Goal: Obtain resource: Download file/media

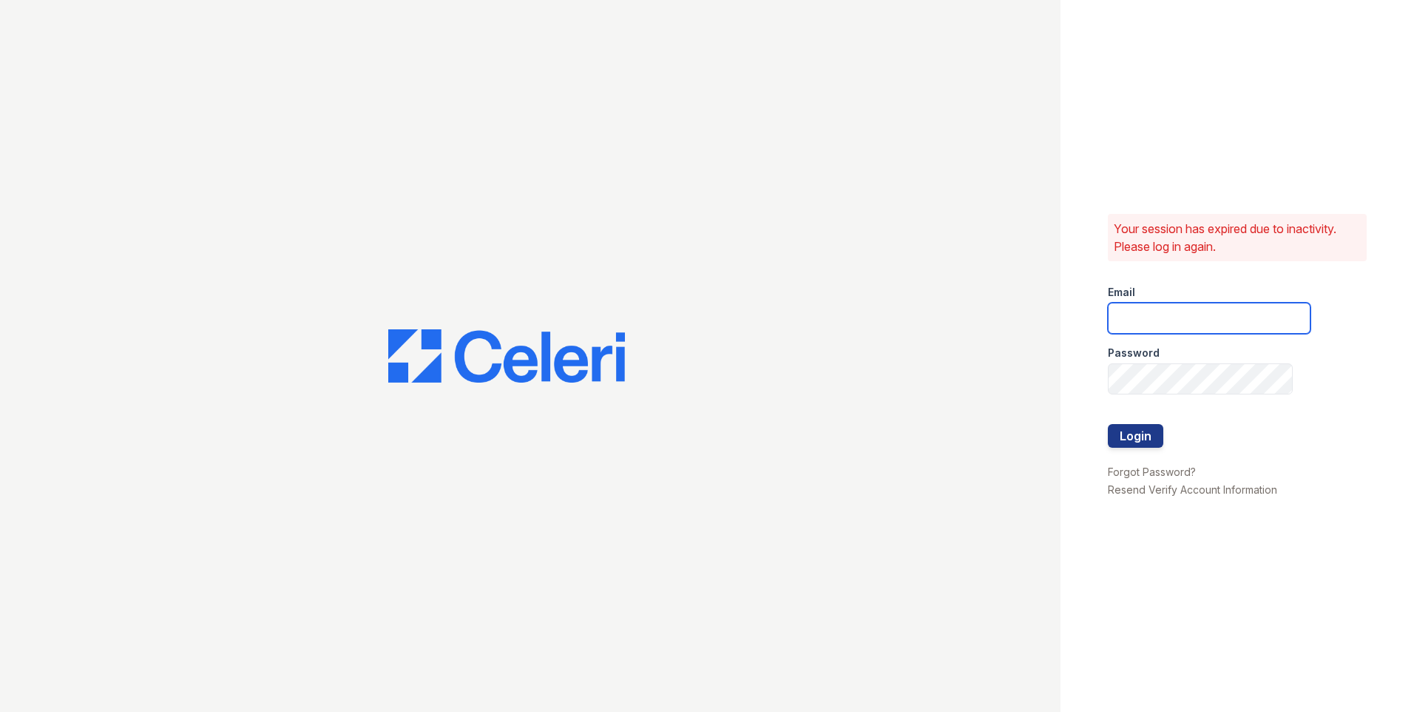
click at [1152, 317] on input "email" at bounding box center [1209, 318] width 203 height 31
type input "[PERSON_NAME][EMAIL_ADDRESS][PERSON_NAME][DOMAIN_NAME]"
drag, startPoint x: 1283, startPoint y: 316, endPoint x: 1034, endPoint y: 348, distance: 251.3
click at [1034, 348] on div "Your session has expired due to inactivity. Please log in again. Email ivanna.b…" at bounding box center [707, 356] width 1414 height 712
type input "windsor@greystar.com"
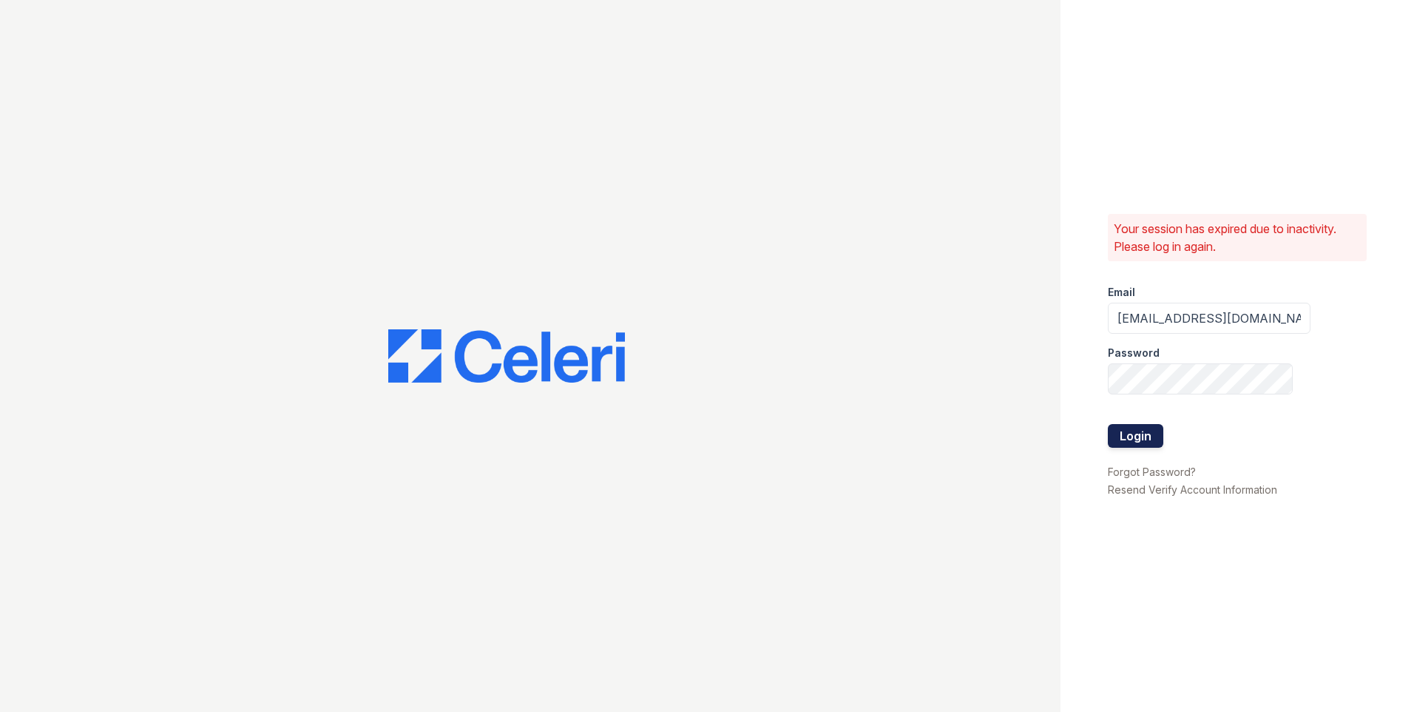
click at [1121, 441] on button "Login" at bounding box center [1135, 436] width 55 height 24
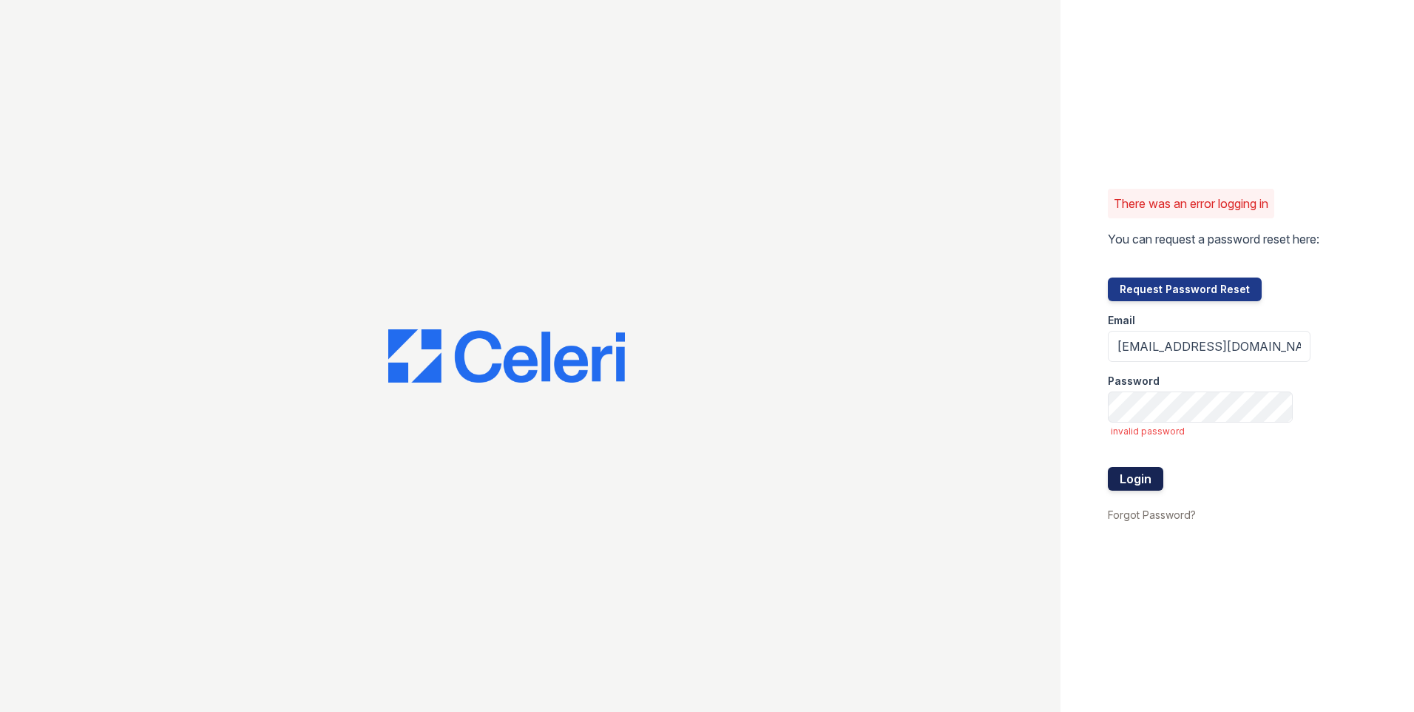
click at [1139, 484] on button "Login" at bounding box center [1135, 479] width 55 height 24
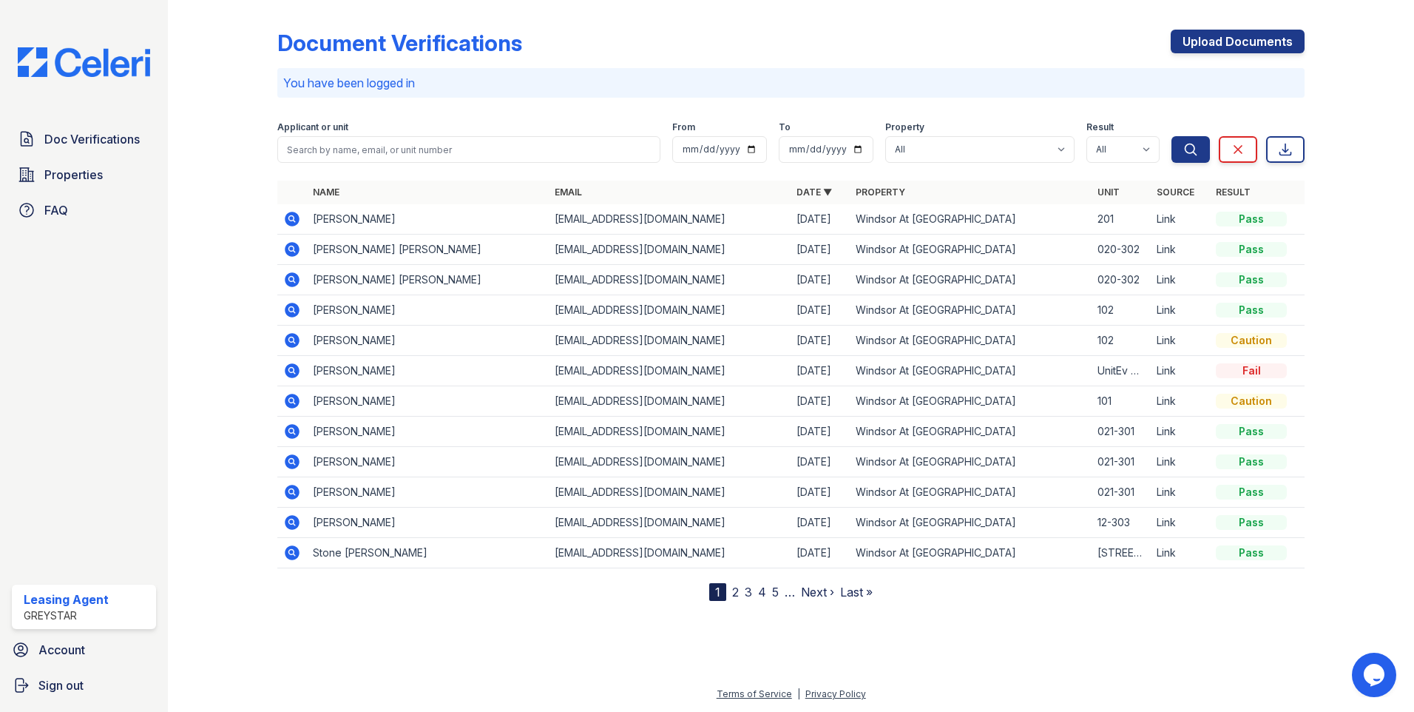
click at [289, 217] on icon at bounding box center [292, 219] width 18 height 18
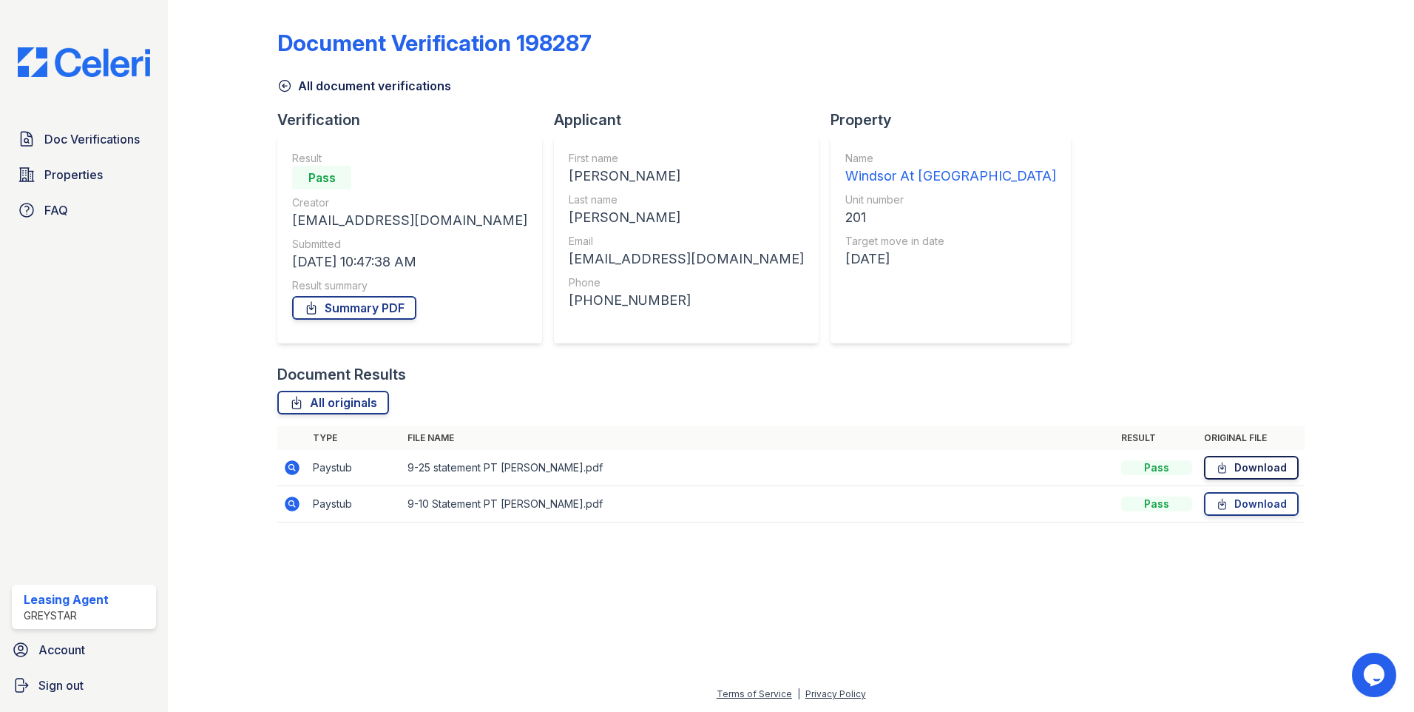
click at [1254, 466] on link "Download" at bounding box center [1251, 468] width 95 height 24
drag, startPoint x: 1121, startPoint y: 485, endPoint x: 935, endPoint y: 337, distance: 238.0
click at [935, 337] on div "Document Verification 198287 All document verifications Verification Result Pas…" at bounding box center [790, 271] width 1027 height 531
click at [294, 506] on icon at bounding box center [292, 504] width 18 height 18
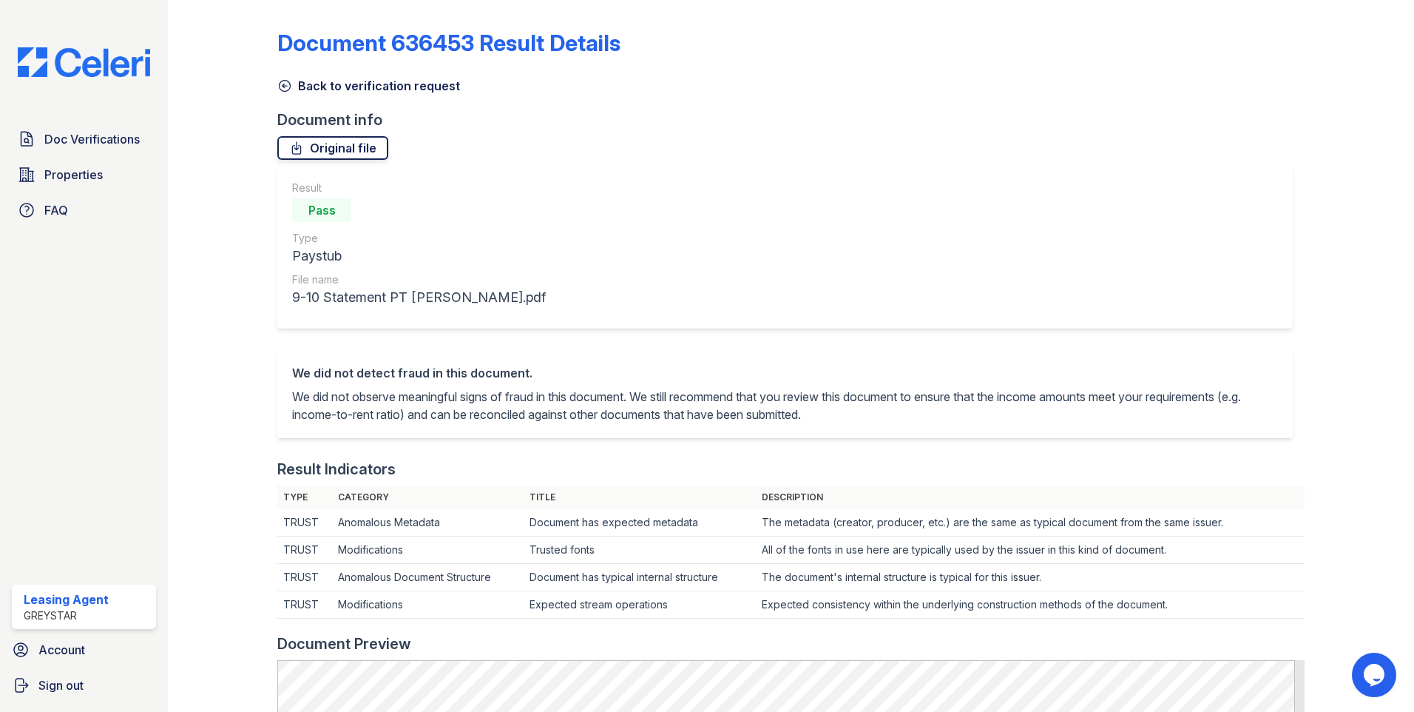
click at [338, 154] on link "Original file" at bounding box center [332, 148] width 111 height 24
